Goal: Complete application form: Complete application form

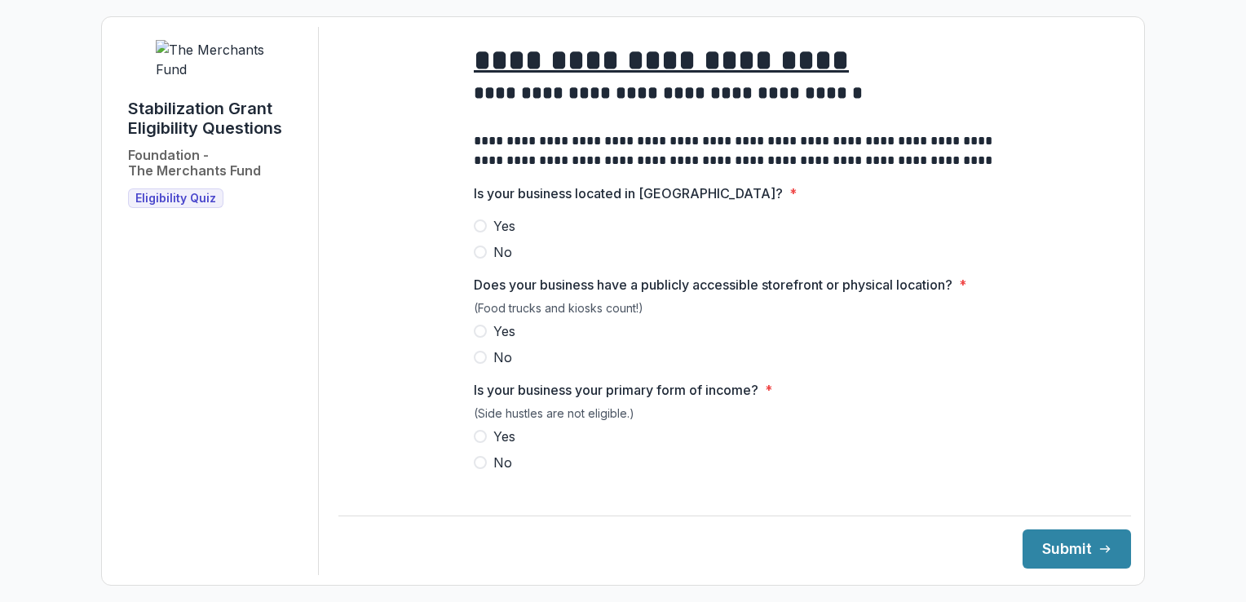
click at [477, 232] on span at bounding box center [480, 225] width 13 height 13
click at [482, 338] on span at bounding box center [480, 331] width 13 height 13
click at [482, 443] on span at bounding box center [480, 436] width 13 height 13
click at [1057, 540] on button "Submit" at bounding box center [1077, 548] width 108 height 39
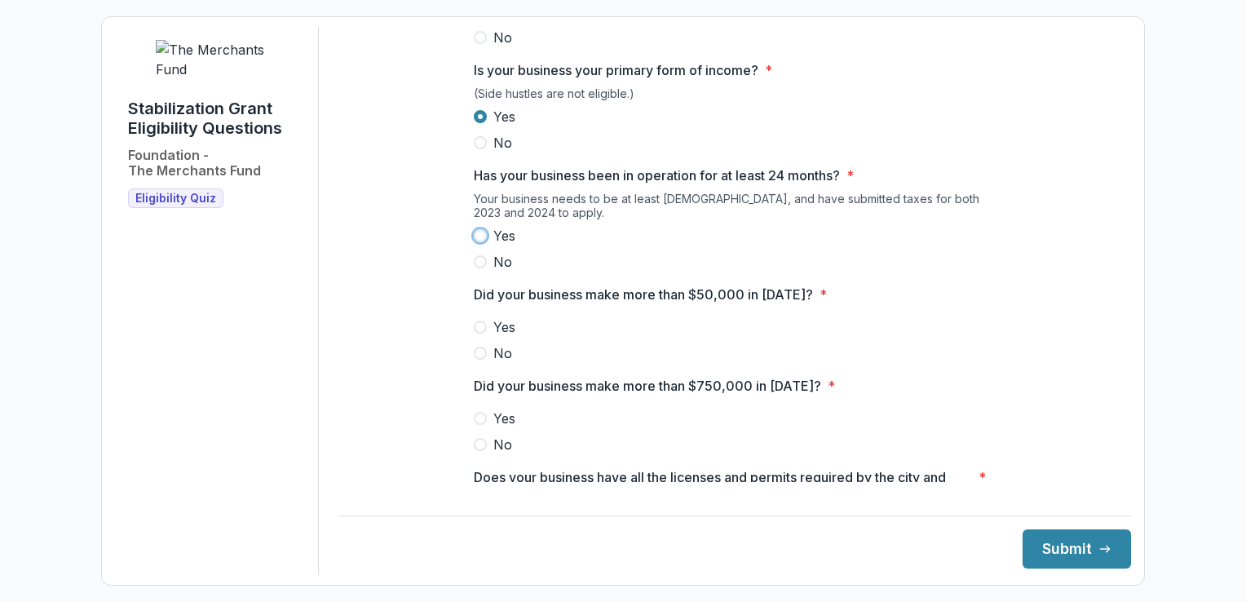
scroll to position [323, 0]
click at [479, 239] on span at bounding box center [480, 232] width 13 height 13
click at [477, 356] on span at bounding box center [480, 349] width 13 height 13
click at [475, 448] on span at bounding box center [480, 441] width 13 height 13
drag, startPoint x: 1115, startPoint y: 254, endPoint x: 1013, endPoint y: 425, distance: 199.0
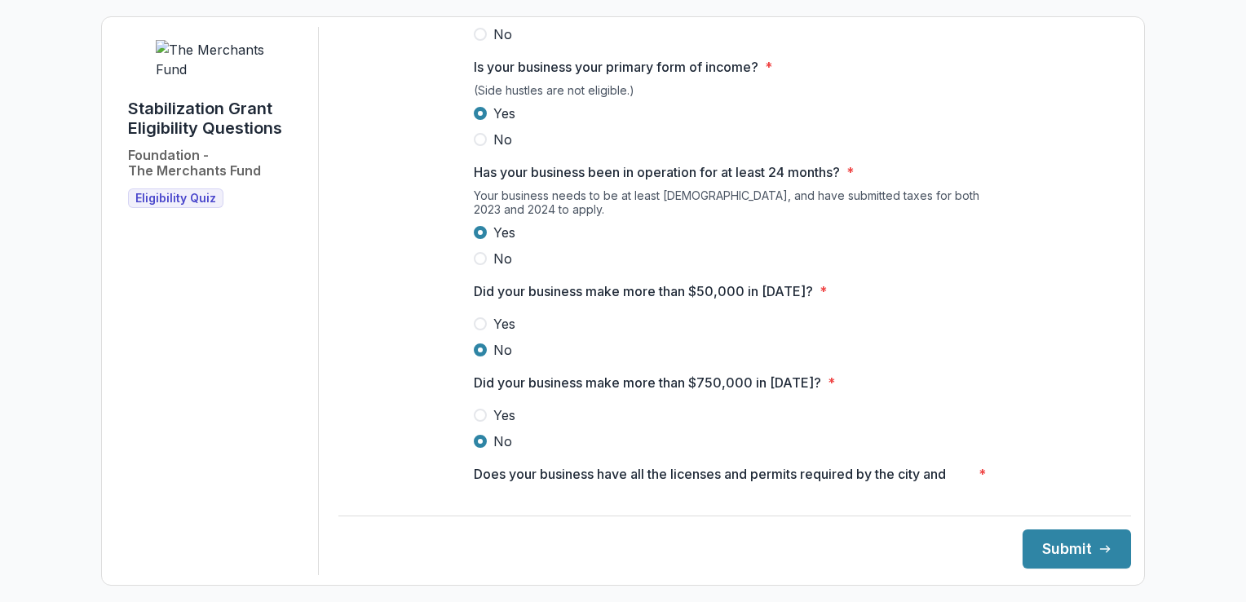
click at [1013, 425] on div "**********" at bounding box center [734, 354] width 793 height 1300
drag, startPoint x: 1115, startPoint y: 301, endPoint x: 1024, endPoint y: 367, distance: 112.0
click at [1024, 367] on div "**********" at bounding box center [734, 354] width 793 height 1300
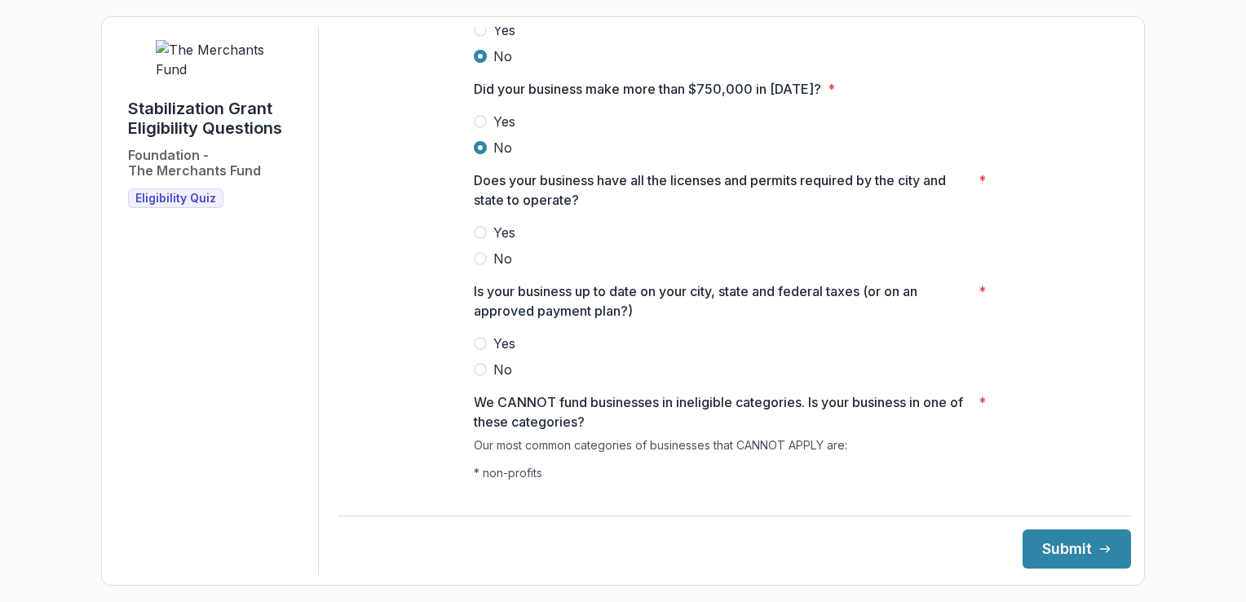
scroll to position [649, 0]
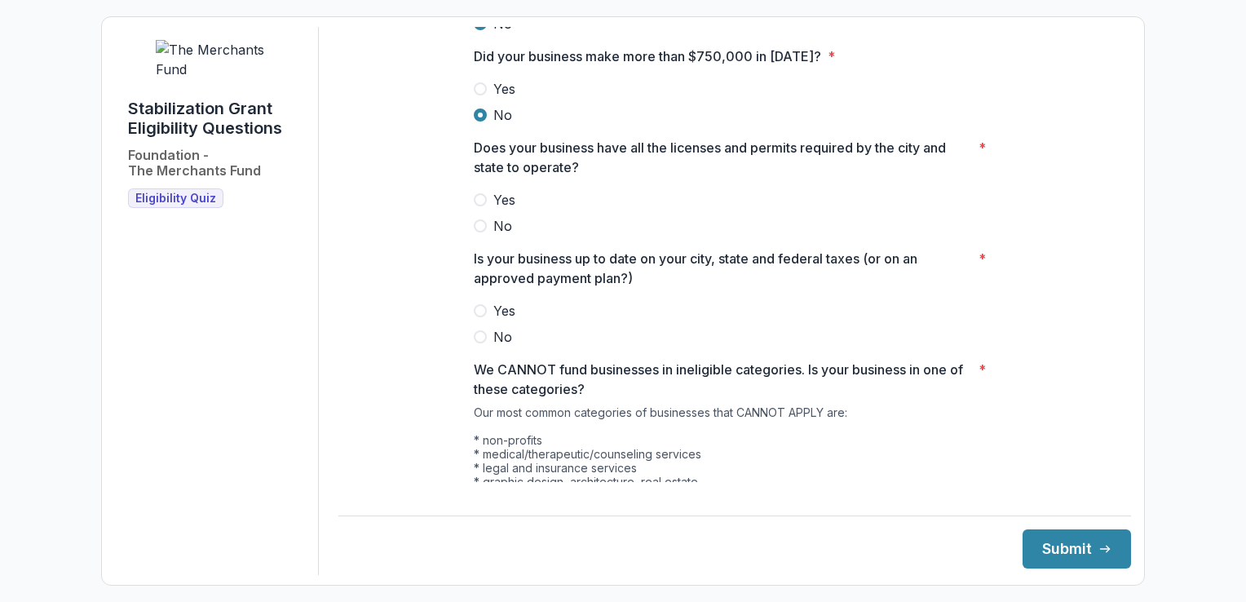
click at [479, 206] on span at bounding box center [480, 199] width 13 height 13
click at [481, 317] on span at bounding box center [480, 310] width 13 height 13
click at [922, 426] on div "Our most common categories of businesses that CANNOT APPLY are: * non-profits *…" at bounding box center [735, 505] width 522 height 201
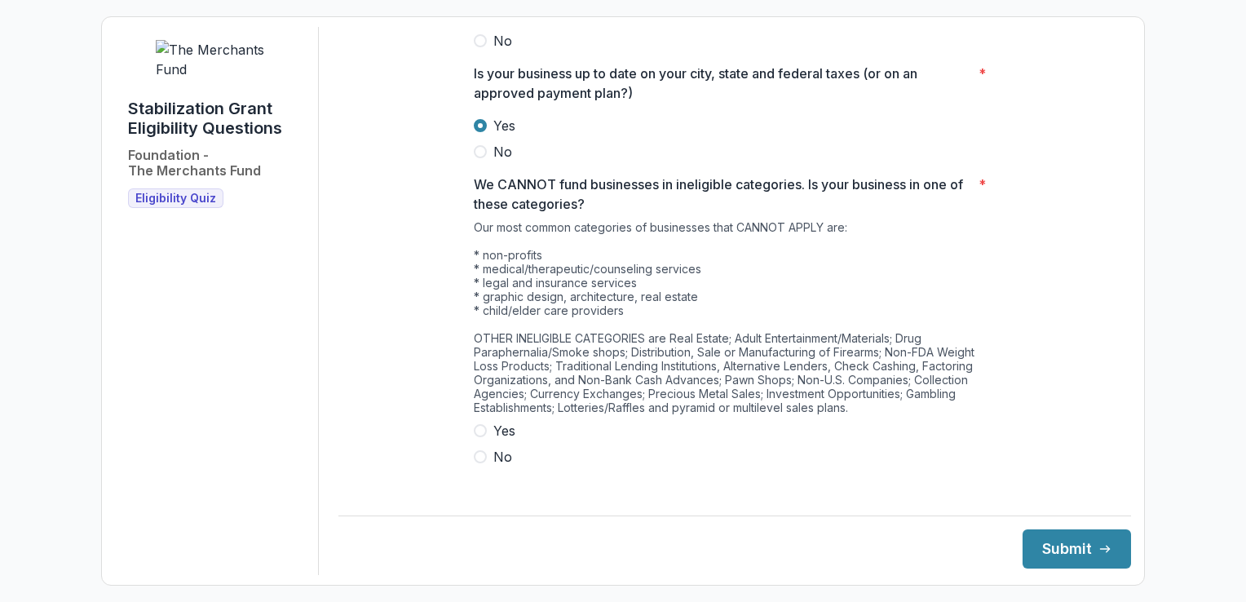
scroll to position [842, 0]
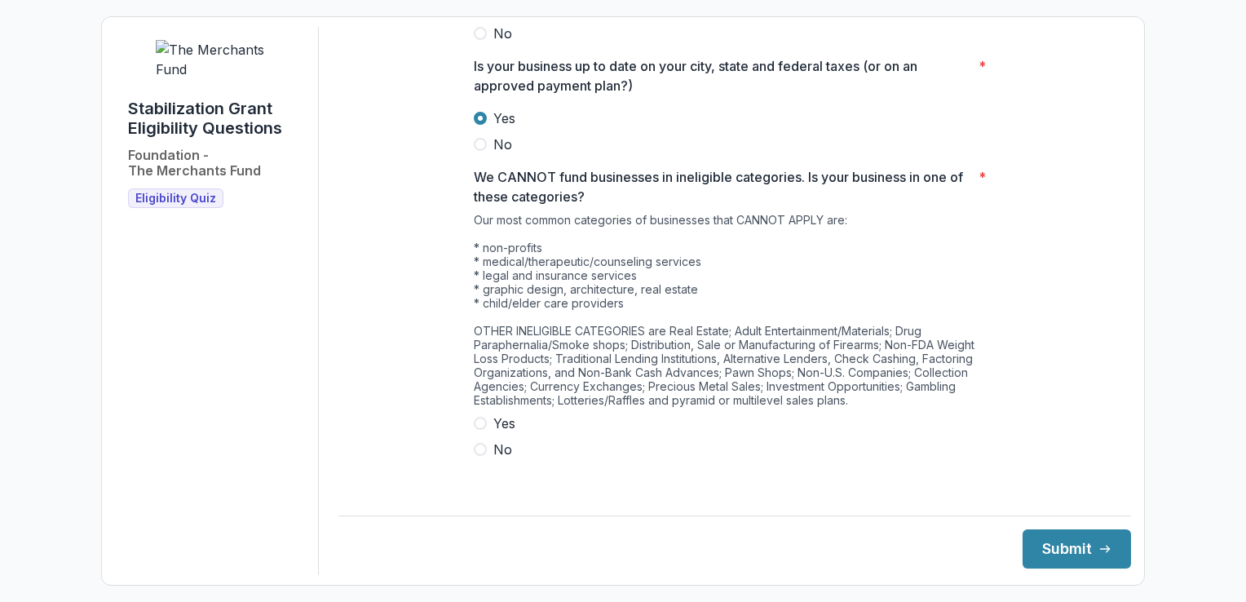
click at [475, 456] on span at bounding box center [480, 449] width 13 height 13
click at [1083, 556] on button "Submit" at bounding box center [1077, 548] width 108 height 39
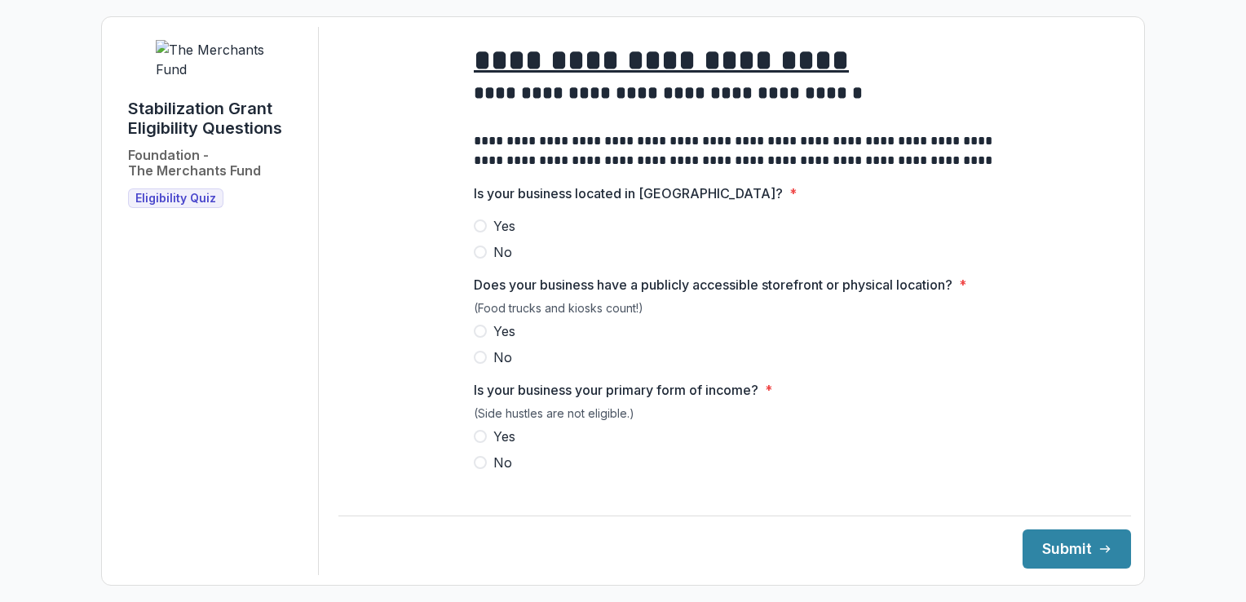
click at [479, 232] on span at bounding box center [480, 225] width 13 height 13
click at [483, 338] on span at bounding box center [480, 331] width 13 height 13
drag, startPoint x: 1115, startPoint y: 193, endPoint x: 971, endPoint y: 180, distance: 144.9
click at [971, 170] on p "**********" at bounding box center [735, 150] width 522 height 39
click at [912, 423] on div "(Side hustles are not eligible.)" at bounding box center [735, 416] width 522 height 20
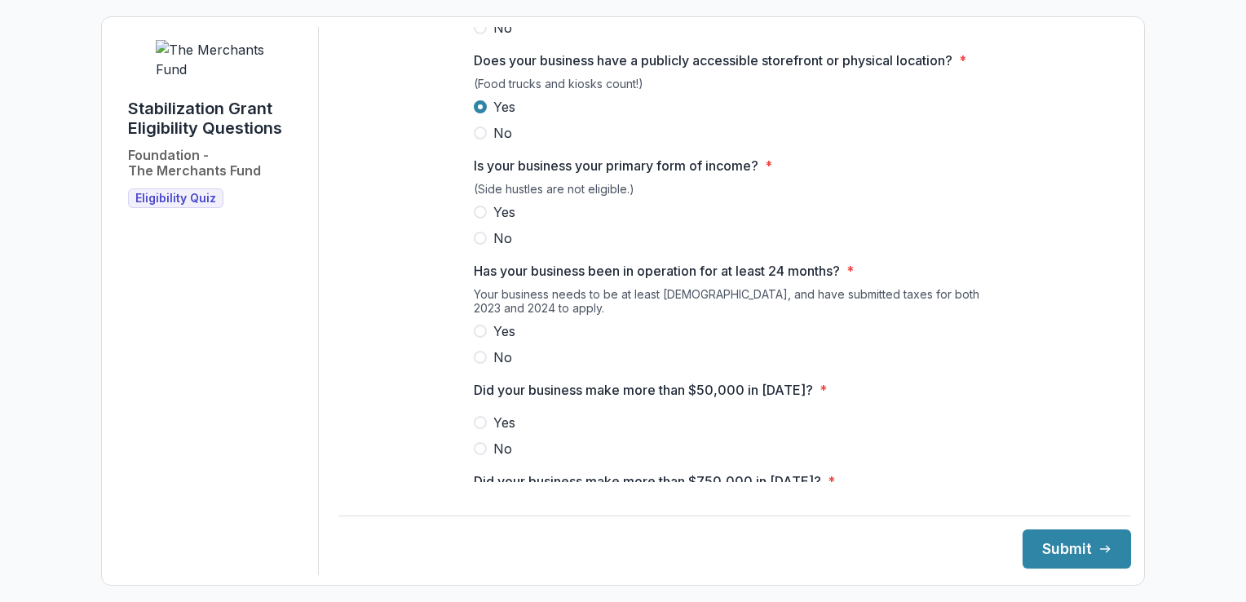
scroll to position [228, 0]
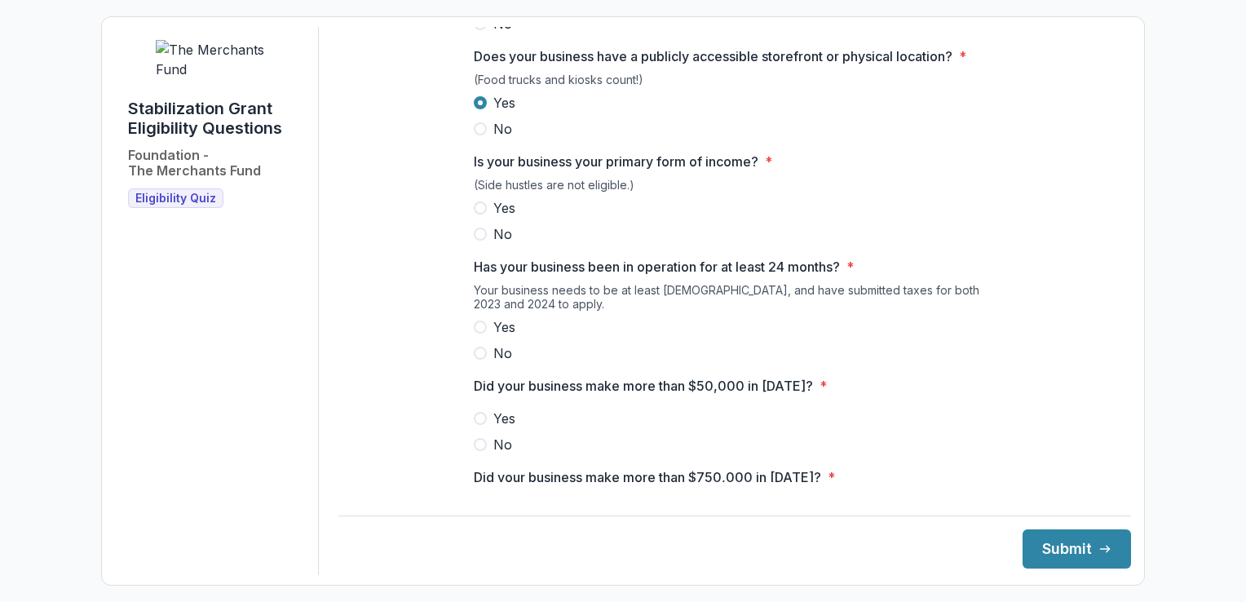
click at [482, 214] on span at bounding box center [480, 207] width 13 height 13
click at [480, 334] on span at bounding box center [480, 326] width 13 height 13
click at [444, 354] on div "**********" at bounding box center [734, 449] width 793 height 1300
click at [479, 454] on label "No" at bounding box center [735, 445] width 522 height 20
click at [398, 461] on div "**********" at bounding box center [734, 449] width 793 height 1300
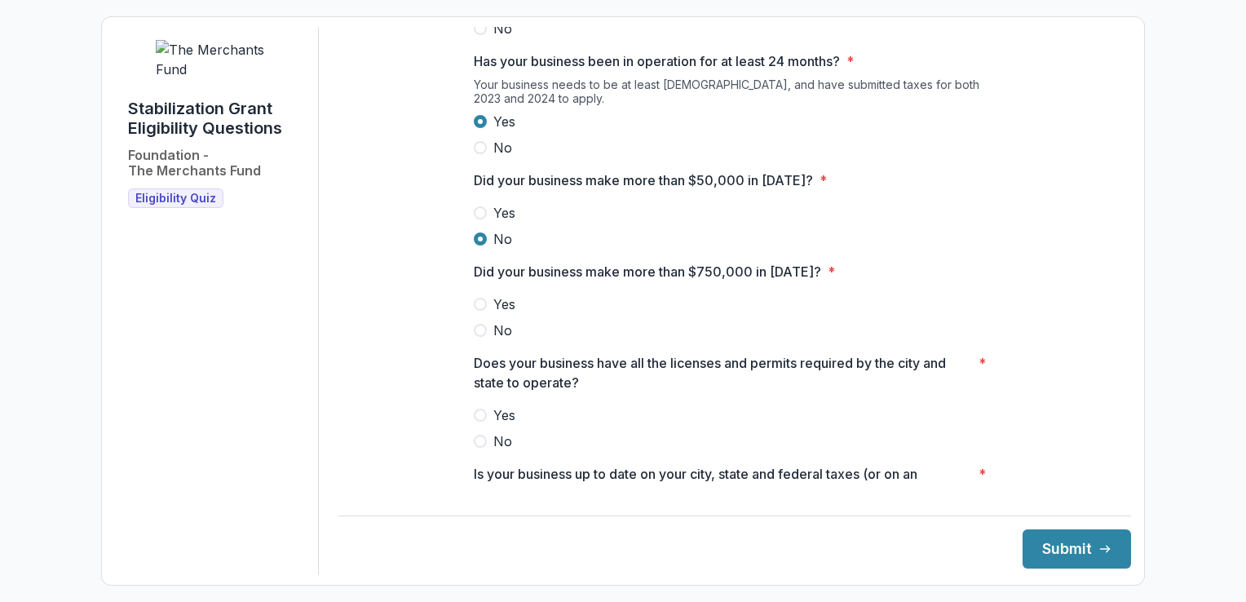
scroll to position [446, 0]
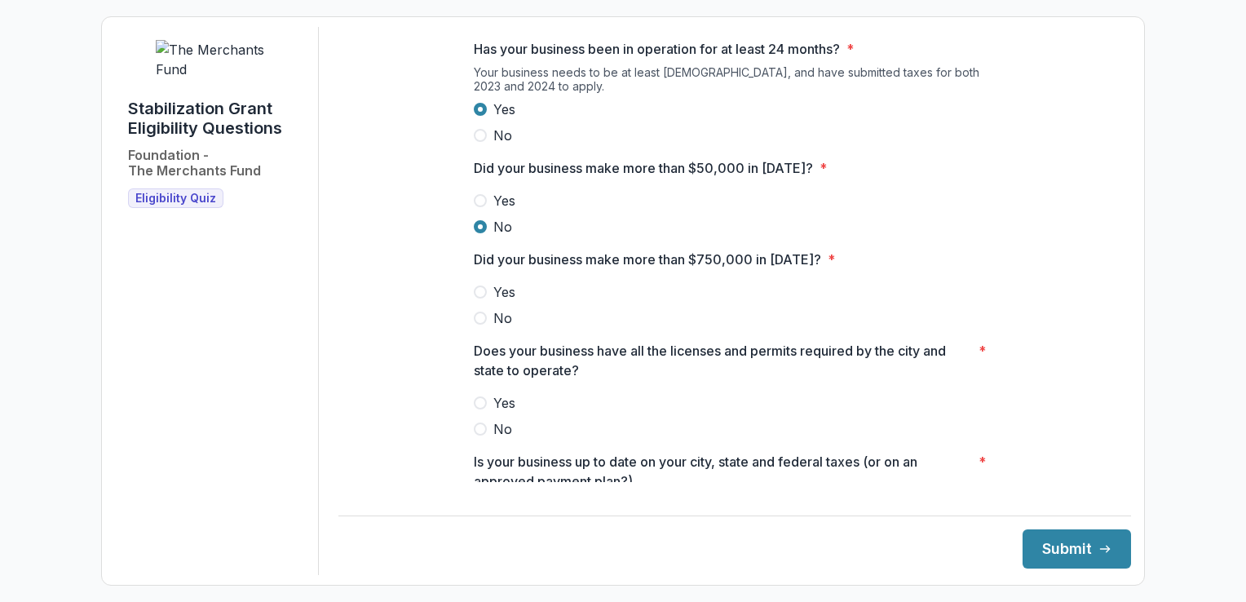
click at [482, 207] on span at bounding box center [480, 200] width 13 height 13
click at [479, 325] on span at bounding box center [480, 317] width 13 height 13
click at [402, 396] on div "**********" at bounding box center [734, 231] width 793 height 1300
click at [475, 409] on span at bounding box center [480, 402] width 13 height 13
click at [409, 439] on div "**********" at bounding box center [734, 231] width 793 height 1300
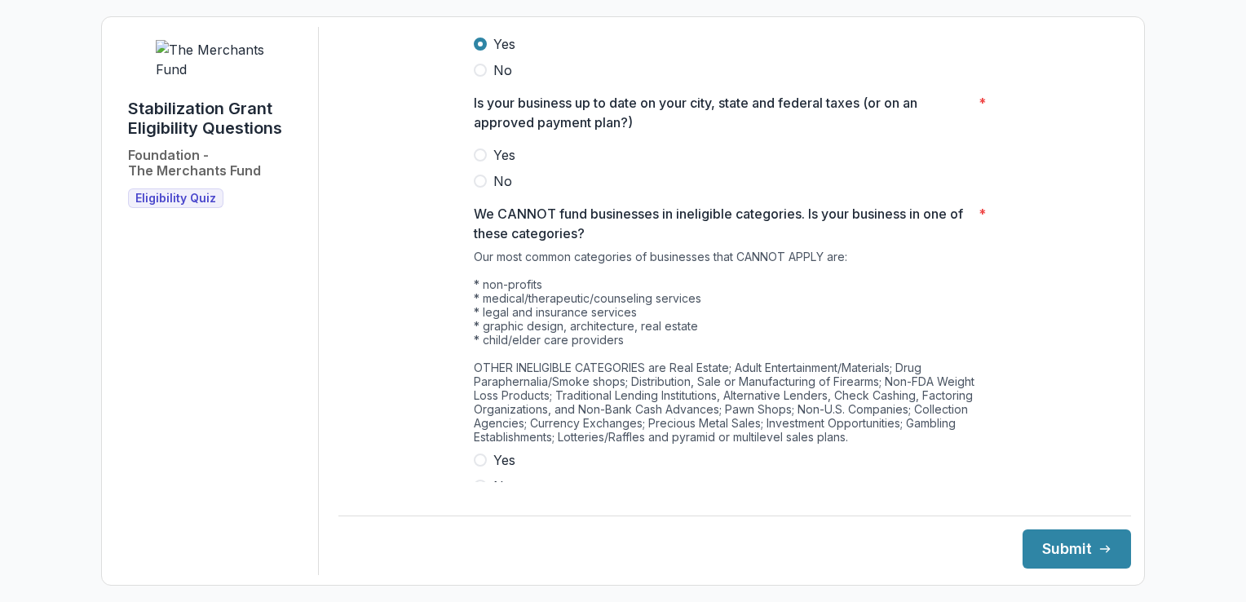
scroll to position [772, 0]
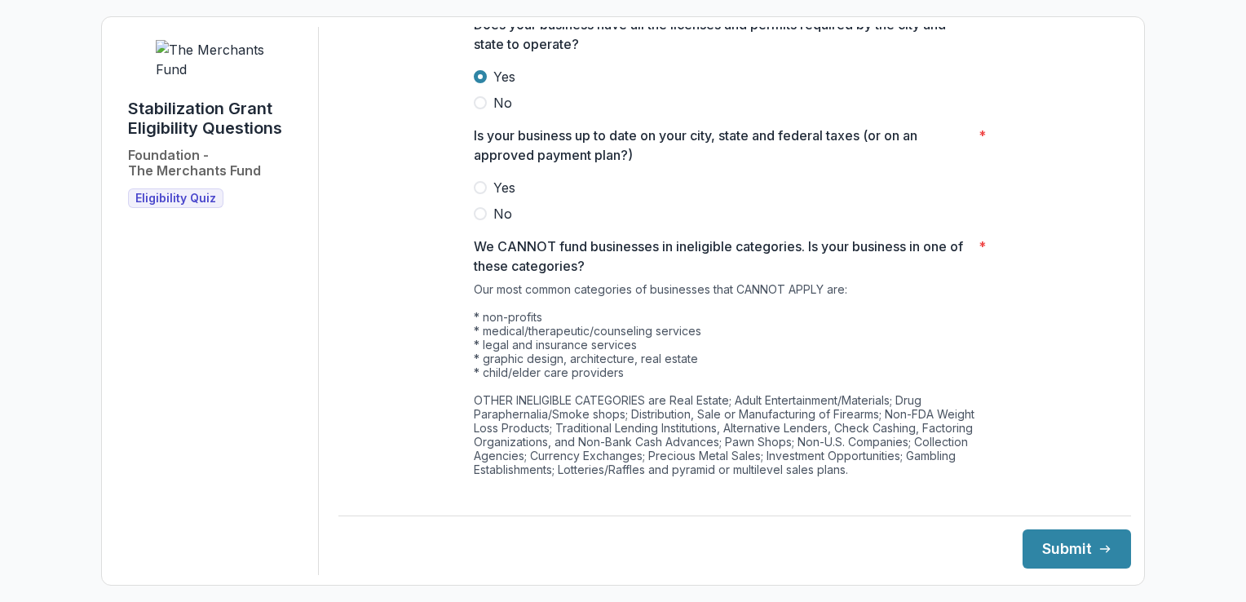
click at [481, 194] on span at bounding box center [480, 187] width 13 height 13
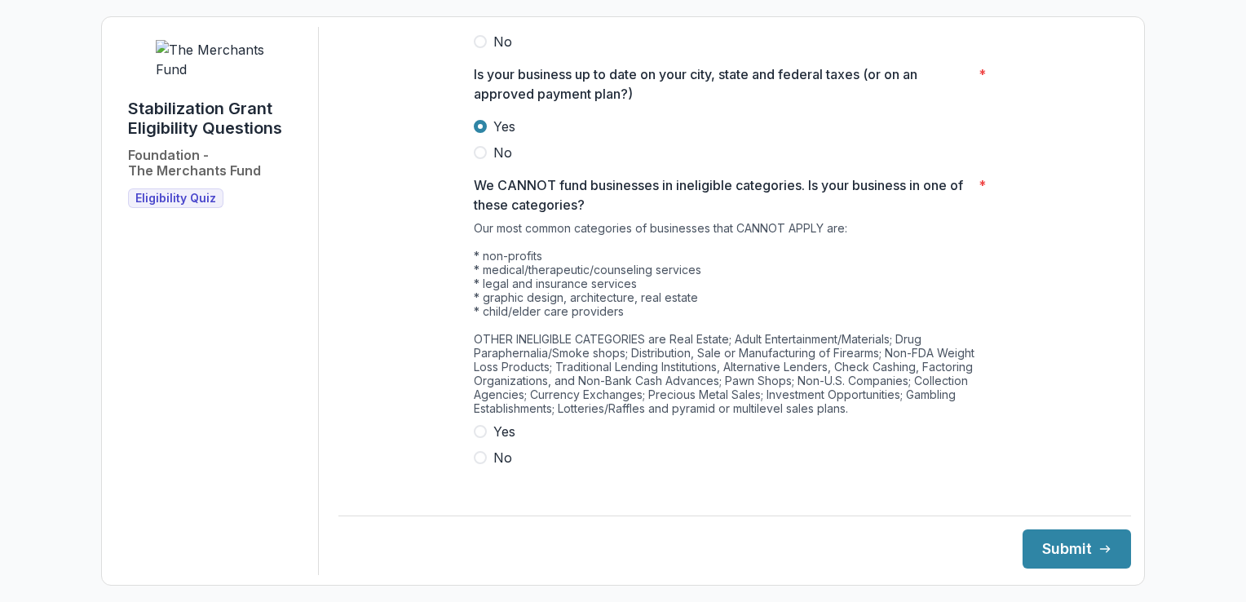
scroll to position [842, 0]
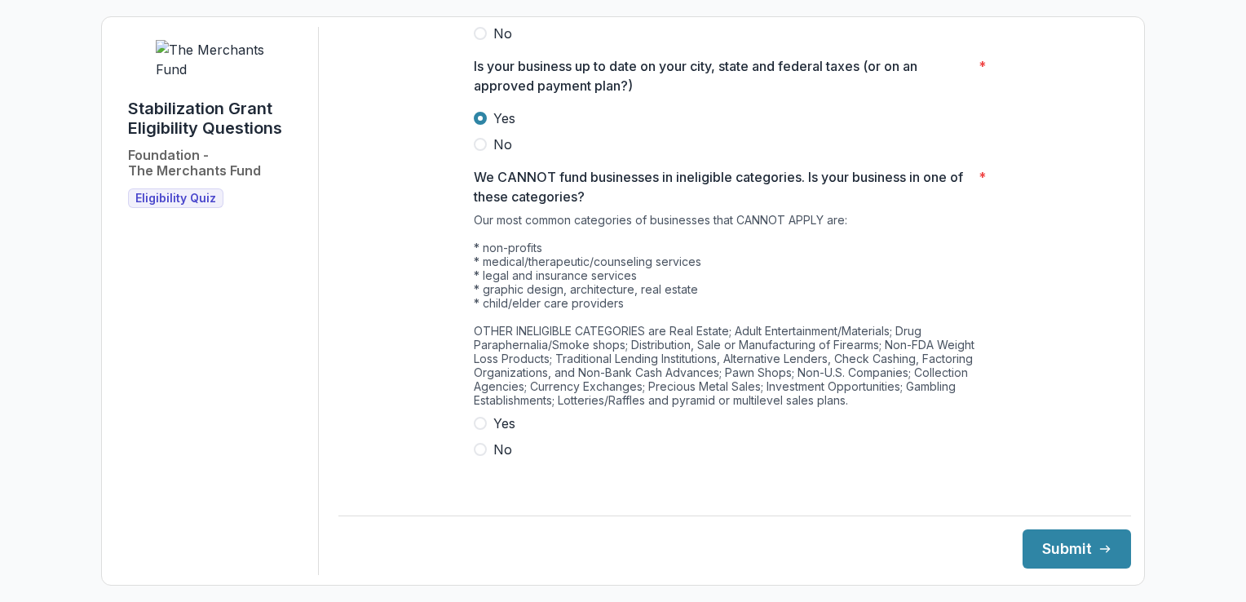
click at [475, 456] on span at bounding box center [480, 449] width 13 height 13
click at [1059, 553] on button "Submit" at bounding box center [1077, 548] width 108 height 39
